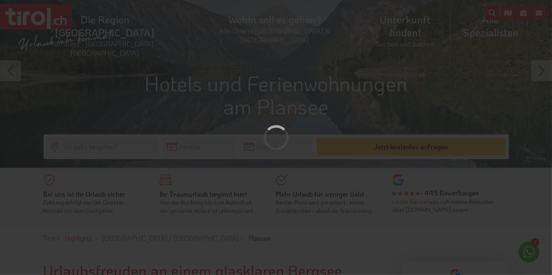
scroll to position [72, 0]
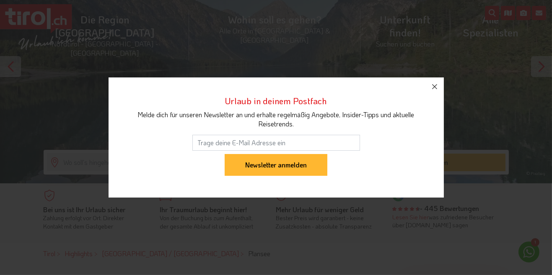
click at [438, 92] on icon "button" at bounding box center [435, 87] width 10 height 10
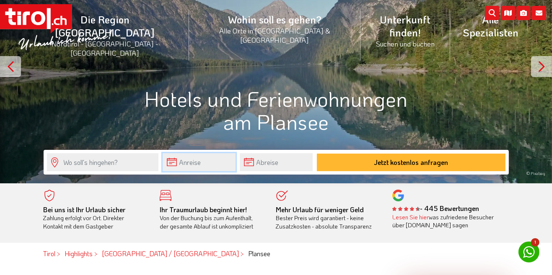
click at [173, 164] on body ".st0{fill:#FFFFFF}.st1{fill:#E31017} Die Region [GEOGRAPHIC_DATA] [GEOGRAPHIC_D…" at bounding box center [276, 65] width 552 height 275
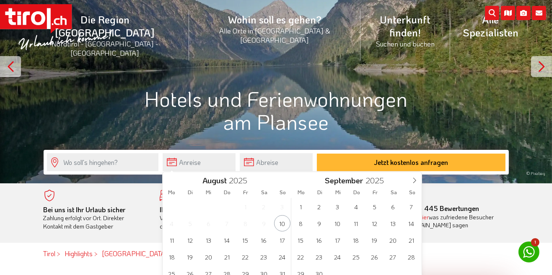
click at [412, 180] on icon at bounding box center [415, 181] width 6 height 6
click at [418, 178] on span at bounding box center [414, 179] width 14 height 14
click at [415, 179] on icon at bounding box center [415, 181] width 6 height 6
click at [415, 178] on icon at bounding box center [415, 181] width 6 height 6
type input "2026"
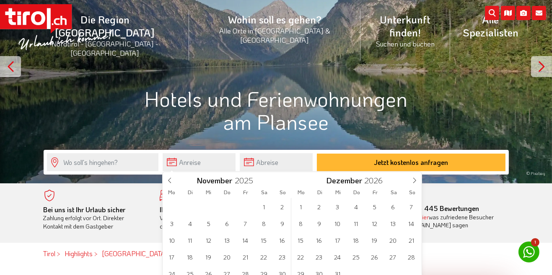
click at [415, 178] on icon at bounding box center [415, 181] width 6 height 6
type input "2026"
click at [412, 178] on icon at bounding box center [415, 181] width 6 height 6
click at [412, 172] on span at bounding box center [414, 179] width 14 height 14
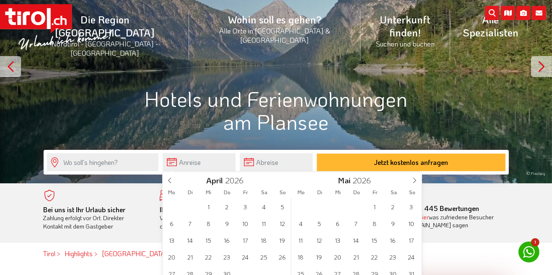
click at [408, 177] on span at bounding box center [414, 179] width 14 height 14
click at [409, 180] on span at bounding box center [414, 179] width 14 height 14
click at [408, 176] on span at bounding box center [414, 179] width 14 height 14
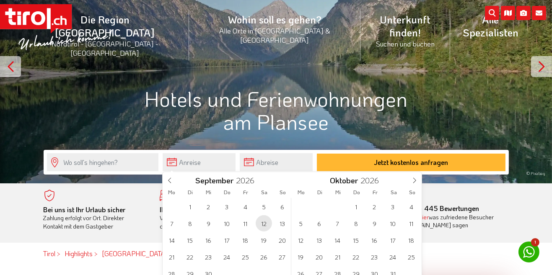
click at [264, 222] on span "12" at bounding box center [264, 223] width 16 height 16
click at [265, 240] on span "19" at bounding box center [264, 240] width 16 height 16
type input "[DATE]"
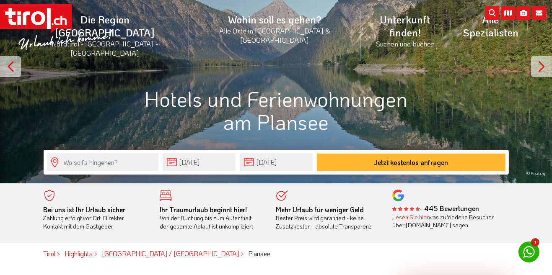
click at [465, 169] on button "Jetzt kostenlos anfragen" at bounding box center [411, 163] width 189 height 18
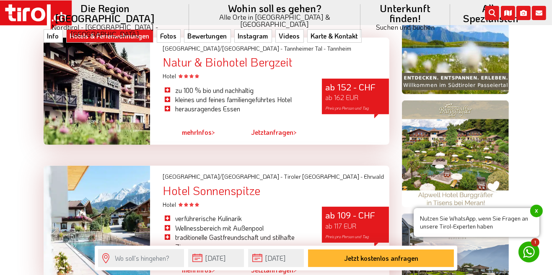
scroll to position [604, 0]
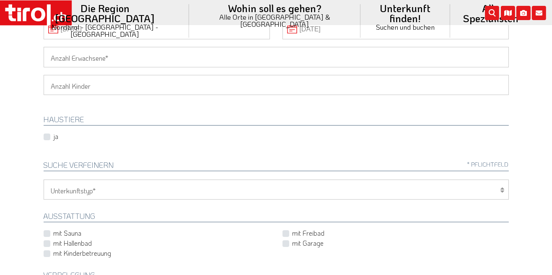
scroll to position [150, 0]
